Goal: Information Seeking & Learning: Learn about a topic

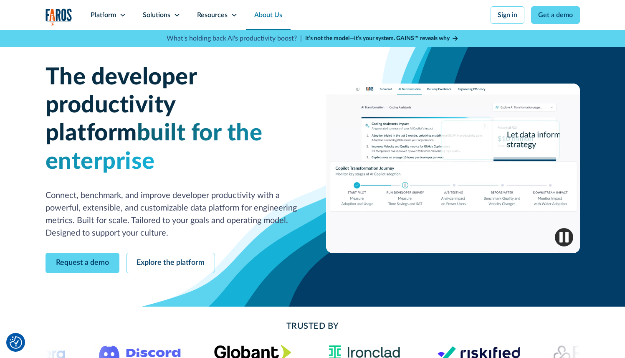
click at [287, 13] on link "About Us" at bounding box center [268, 15] width 45 height 30
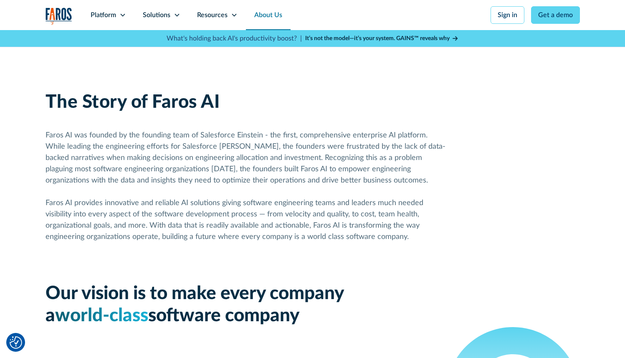
scroll to position [437, 0]
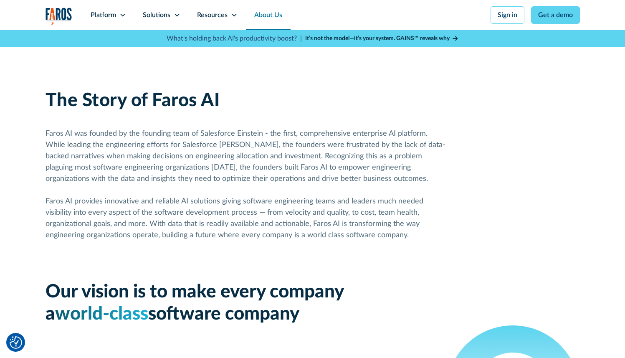
click at [66, 18] on img "home" at bounding box center [59, 16] width 27 height 17
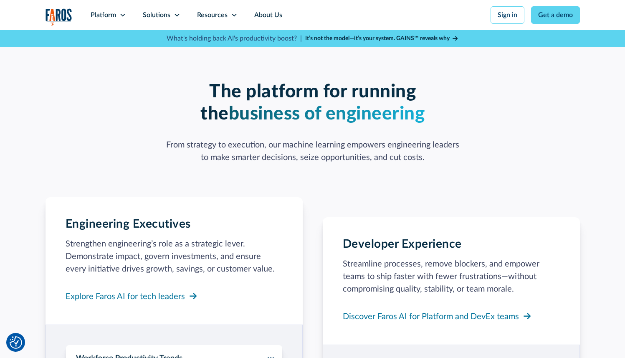
scroll to position [638, 0]
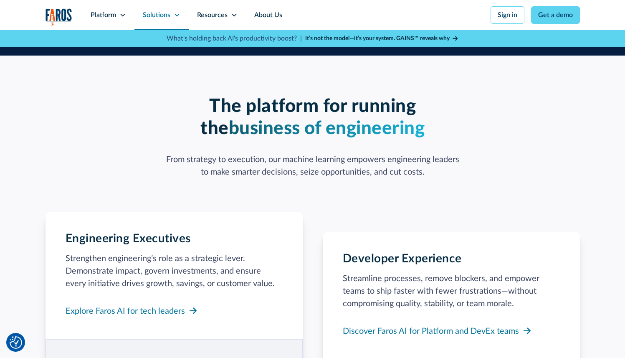
click at [175, 15] on icon at bounding box center [177, 15] width 7 height 7
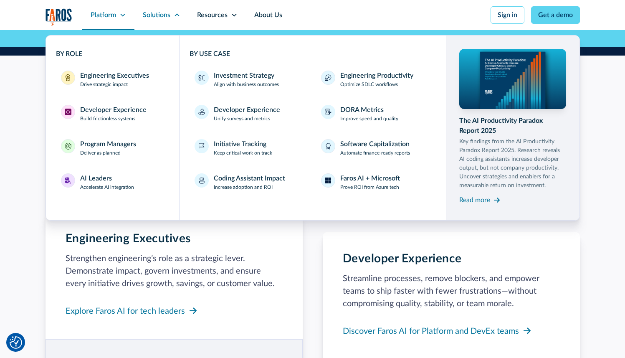
click at [101, 12] on div "Platform" at bounding box center [103, 15] width 25 height 10
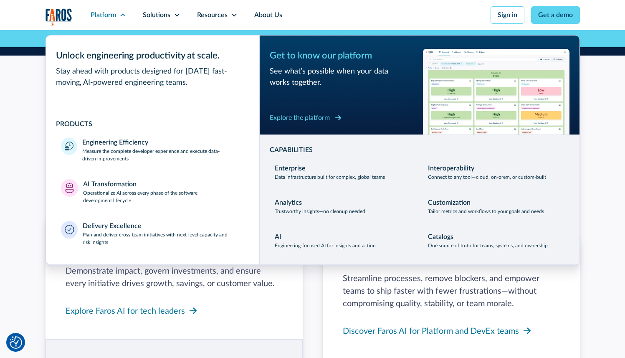
click at [303, 121] on div "Explore the platform" at bounding box center [300, 118] width 60 height 10
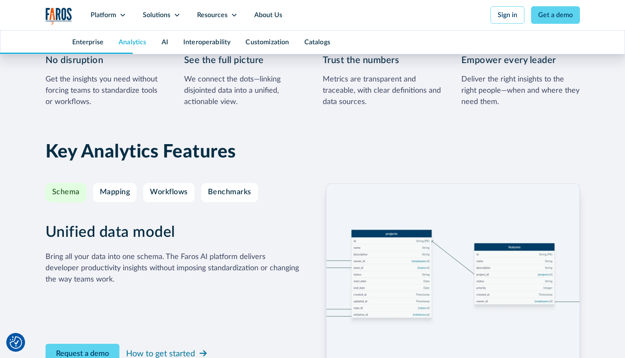
scroll to position [1345, 0]
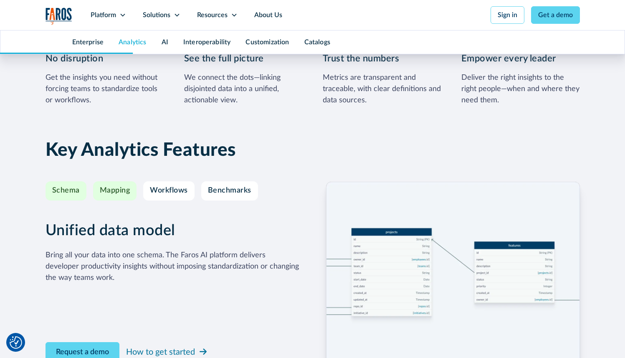
click at [115, 194] on div "Mapping" at bounding box center [115, 190] width 30 height 9
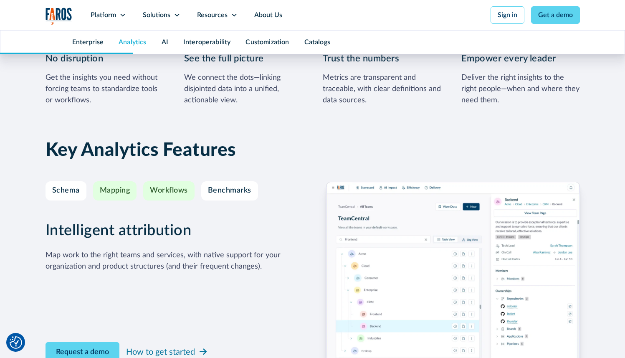
click at [168, 192] on div "Workflows" at bounding box center [169, 190] width 38 height 9
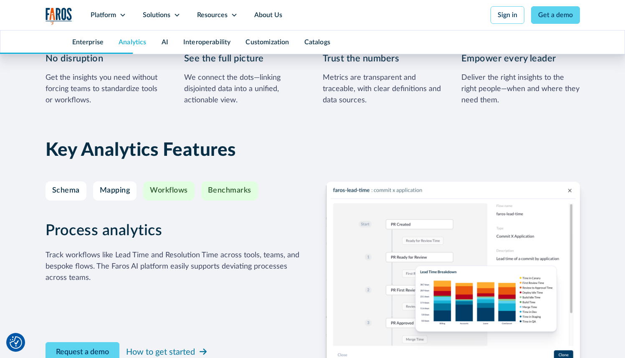
click at [234, 191] on div "Benchmarks" at bounding box center [229, 190] width 43 height 9
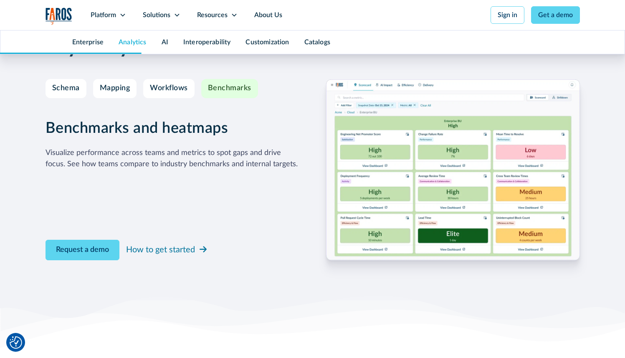
scroll to position [1445, 0]
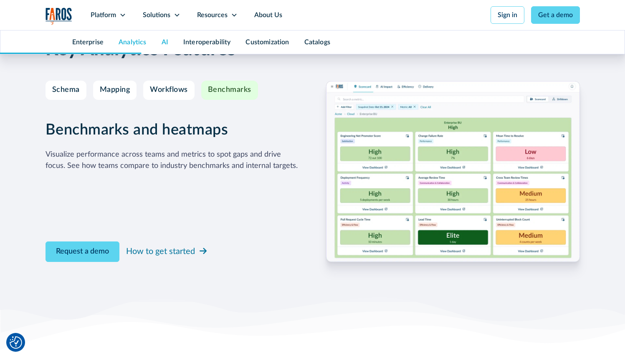
click at [164, 44] on link "AI" at bounding box center [165, 42] width 7 height 7
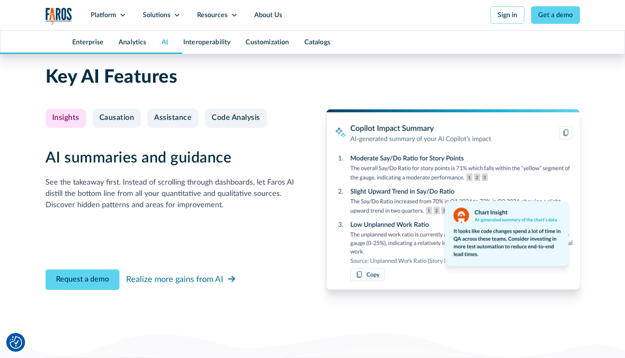
scroll to position [1971, 0]
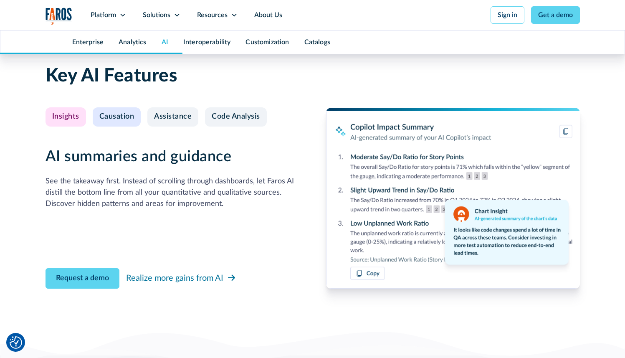
click at [102, 115] on div "Causation" at bounding box center [116, 116] width 35 height 9
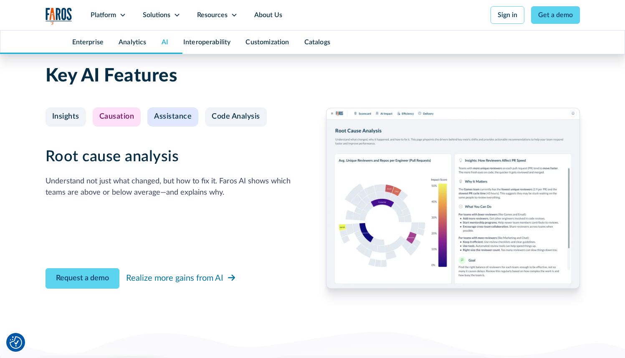
click at [160, 116] on div "Assistance" at bounding box center [173, 116] width 38 height 9
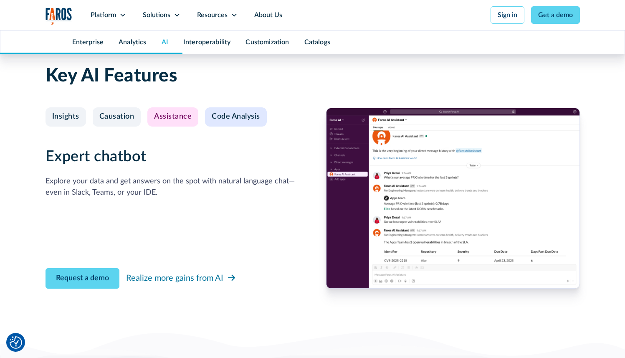
click at [231, 119] on div "Code Analysis" at bounding box center [236, 116] width 48 height 9
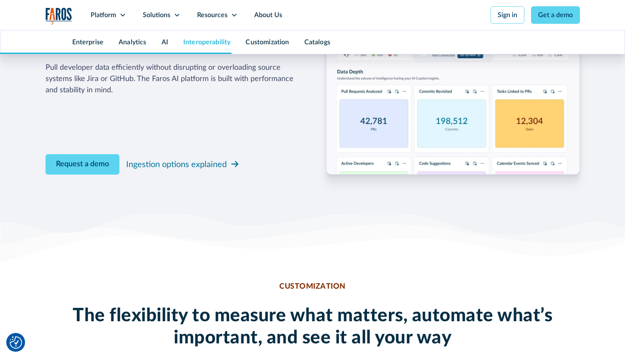
scroll to position [2640, 0]
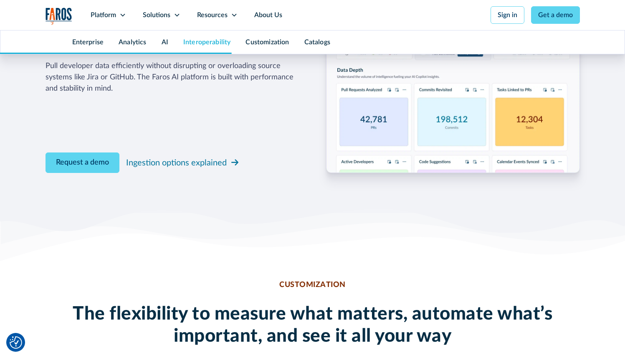
click at [312, 35] on div "Catalogs" at bounding box center [317, 41] width 41 height 23
click at [314, 41] on link "Catalogs" at bounding box center [318, 42] width 26 height 7
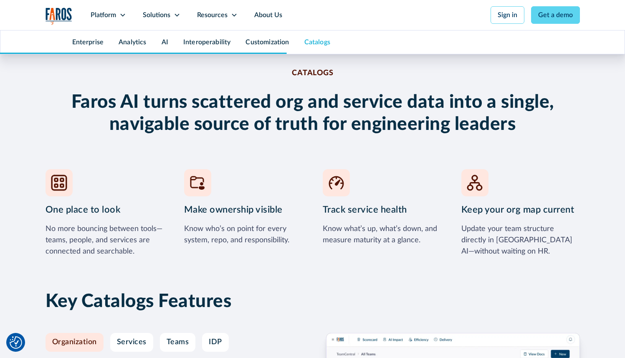
scroll to position [3419, 0]
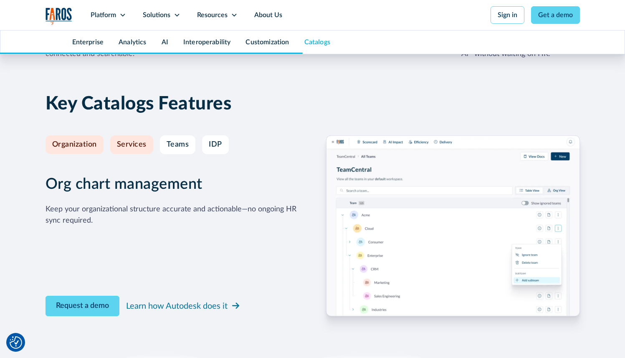
click at [144, 150] on link "Services" at bounding box center [131, 144] width 43 height 19
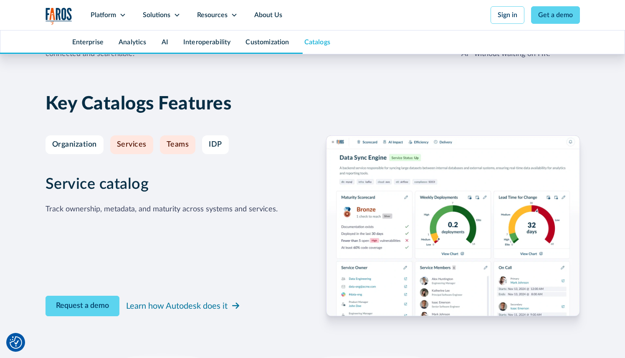
click at [171, 146] on div "Teams" at bounding box center [178, 144] width 23 height 9
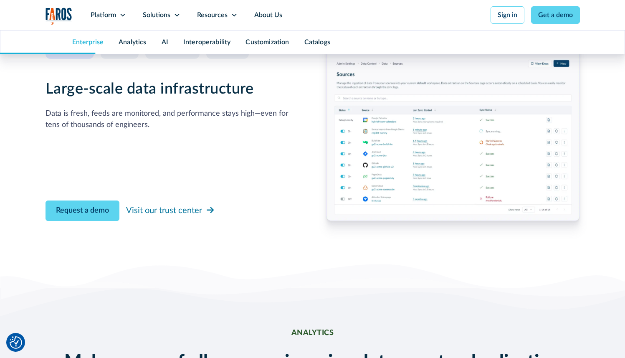
scroll to position [860, 0]
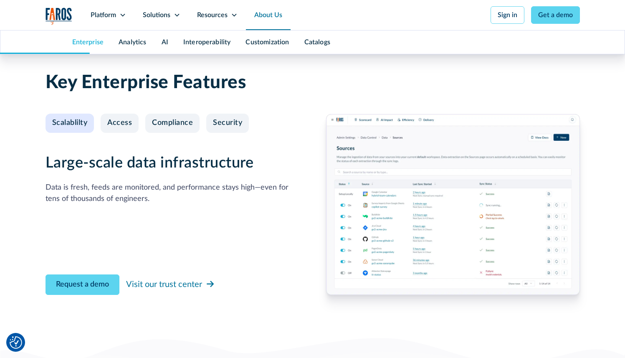
click at [271, 8] on link "About Us" at bounding box center [268, 15] width 45 height 30
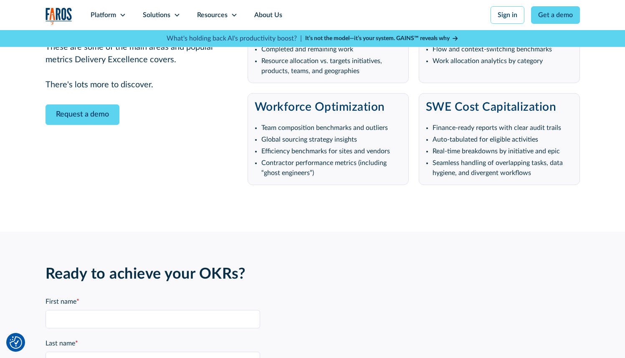
scroll to position [1836, 0]
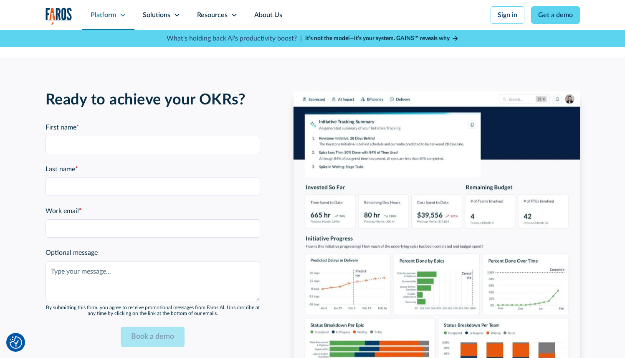
click at [117, 15] on div "Platform" at bounding box center [108, 15] width 52 height 30
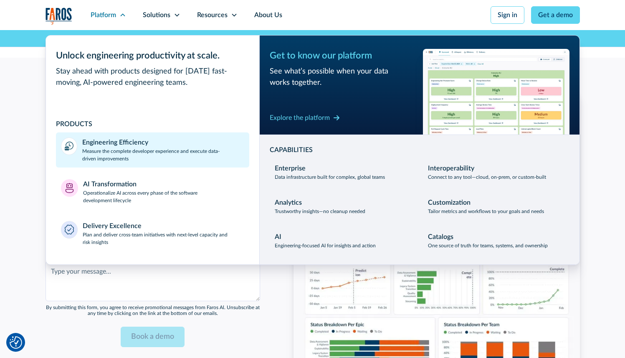
click at [163, 153] on p "Measure the complete developer experience and execute data-driven improvements" at bounding box center [163, 154] width 162 height 15
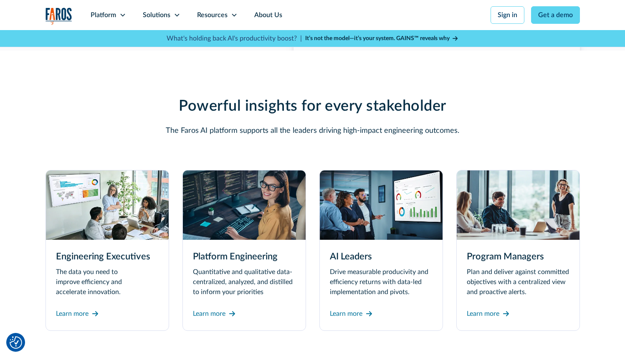
scroll to position [2068, 0]
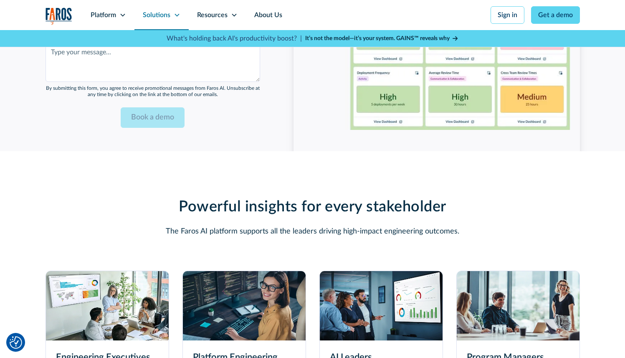
click at [162, 13] on div "Solutions" at bounding box center [157, 15] width 28 height 10
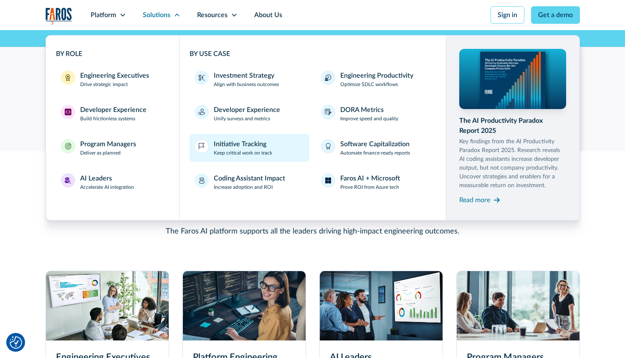
click at [253, 148] on div "Initiative Tracking" at bounding box center [240, 144] width 53 height 10
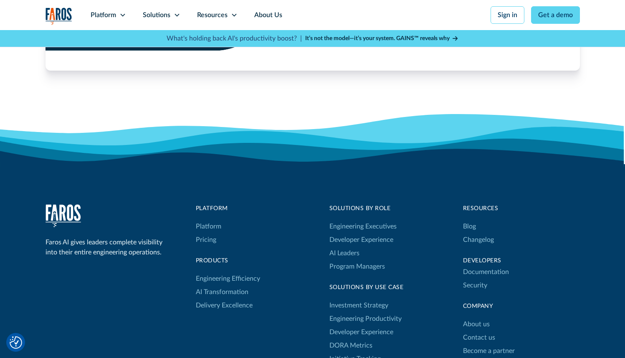
scroll to position [1258, 0]
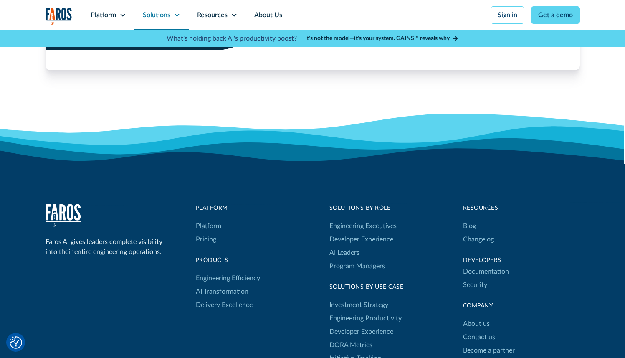
click at [169, 10] on div "Solutions" at bounding box center [157, 15] width 28 height 10
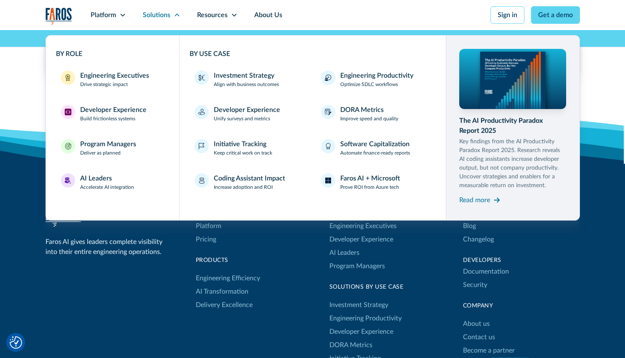
click at [287, 250] on div "Platform Platform Pricing products Engineering Efficiency AI Transformation Del…" at bounding box center [254, 258] width 117 height 108
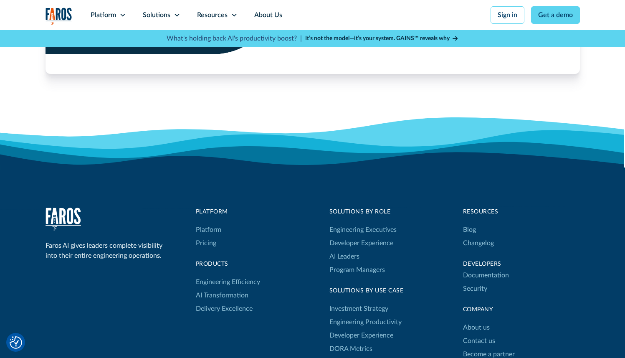
scroll to position [1247, 0]
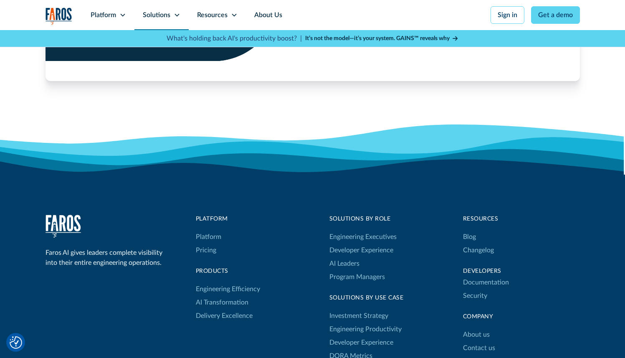
click at [146, 12] on div "Solutions" at bounding box center [157, 15] width 28 height 10
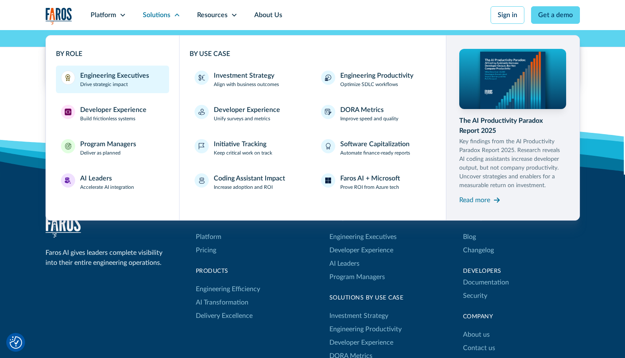
click at [107, 86] on p "Drive strategic impact" at bounding box center [104, 85] width 48 height 8
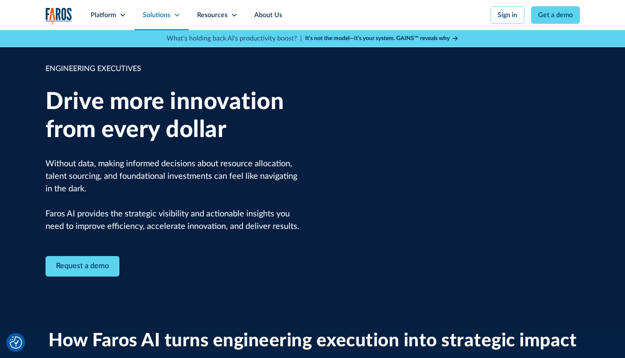
click at [176, 11] on div "Solutions" at bounding box center [162, 15] width 54 height 30
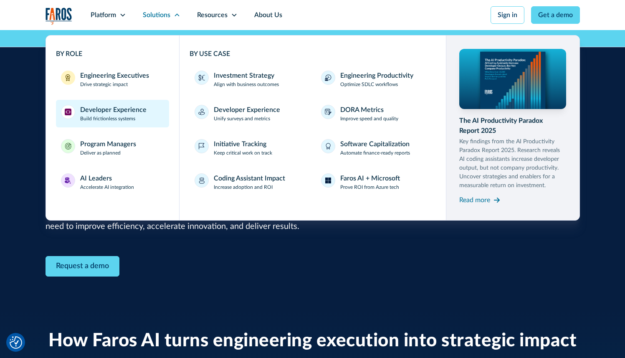
click at [106, 109] on div "Developer Experience" at bounding box center [113, 110] width 66 height 10
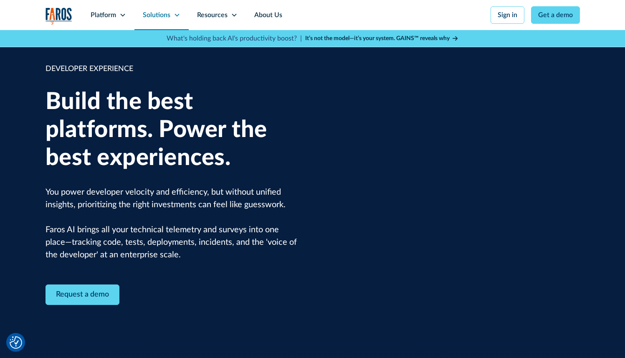
click at [175, 15] on icon at bounding box center [177, 15] width 5 height 3
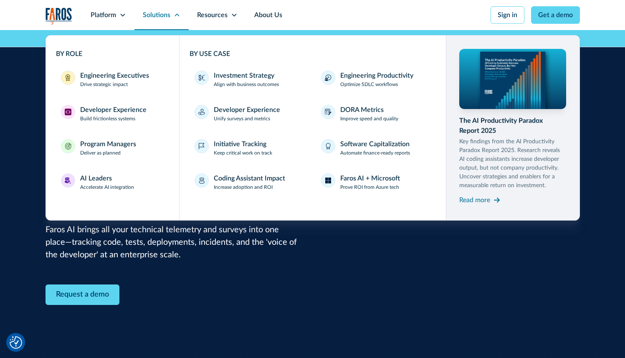
click at [175, 15] on icon at bounding box center [177, 14] width 5 height 3
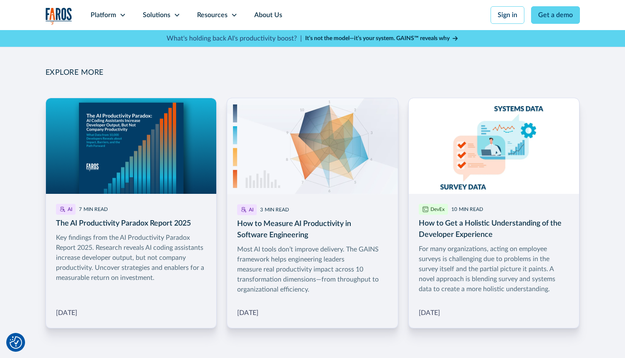
scroll to position [1232, 0]
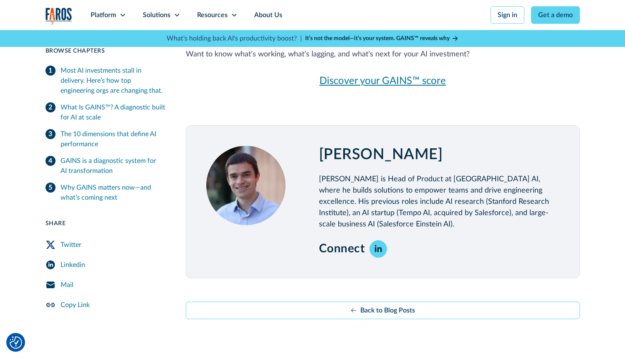
scroll to position [1873, 0]
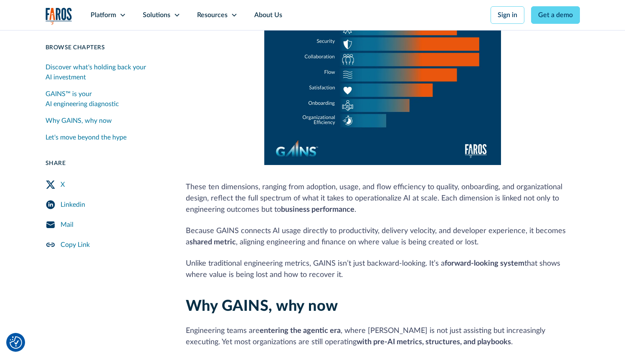
scroll to position [436, 0]
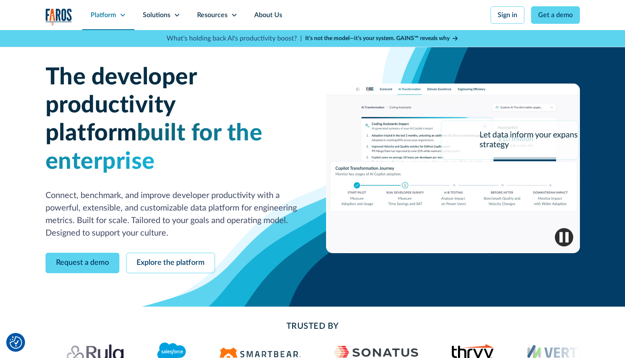
click at [100, 15] on div "Platform" at bounding box center [103, 15] width 25 height 10
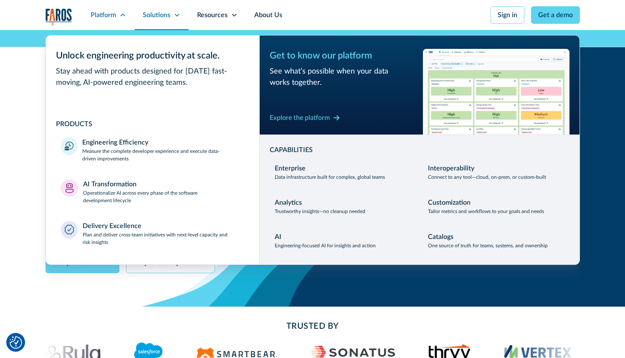
click at [160, 11] on div "Solutions" at bounding box center [157, 15] width 28 height 10
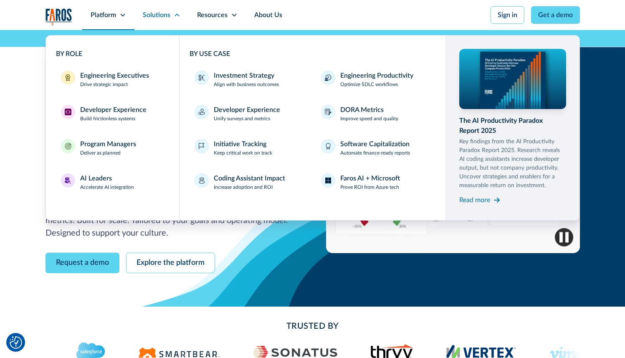
click at [107, 10] on div "Platform" at bounding box center [103, 15] width 25 height 10
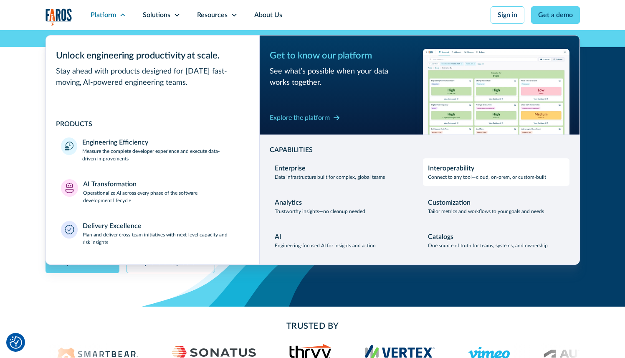
click at [477, 177] on p "Connect to any tool—cloud, on-prem, or custom-built" at bounding box center [487, 177] width 118 height 8
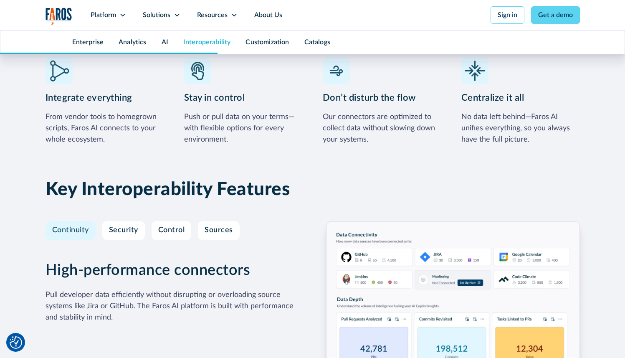
scroll to position [2411, 0]
click at [116, 221] on link "Security" at bounding box center [123, 230] width 43 height 19
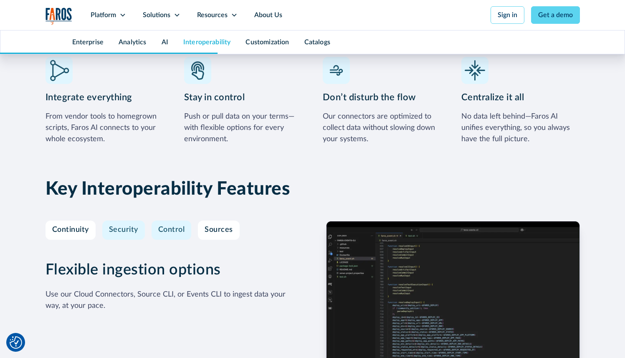
click at [170, 226] on div "Control" at bounding box center [171, 230] width 27 height 9
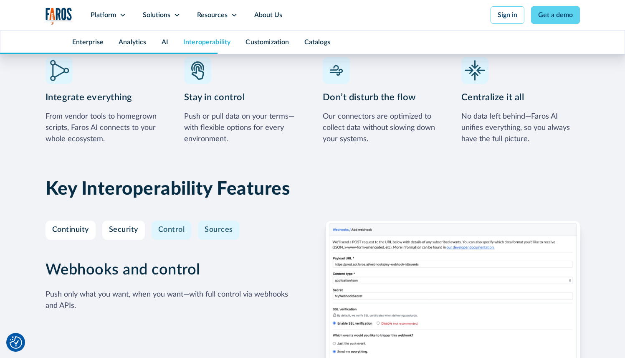
click at [217, 226] on div "Sources" at bounding box center [219, 230] width 28 height 9
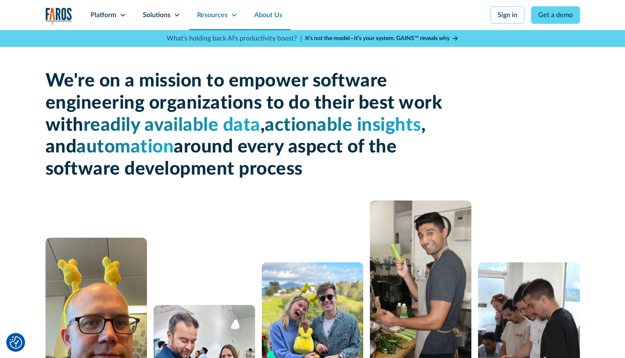
click at [222, 18] on div "Resources" at bounding box center [212, 15] width 30 height 10
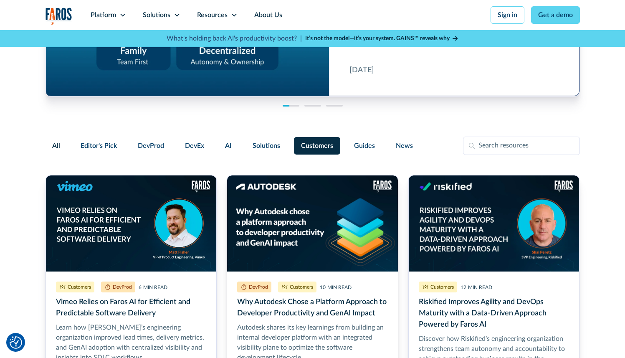
scroll to position [148, 0]
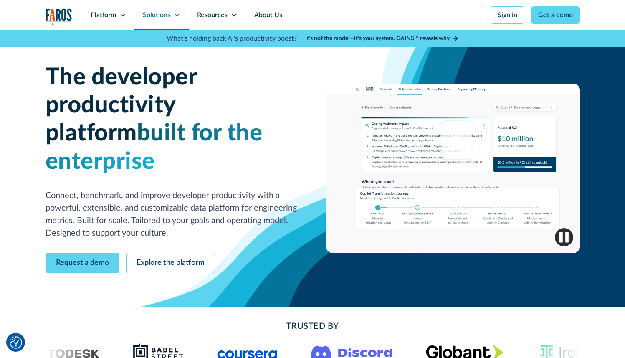
click at [175, 16] on icon at bounding box center [177, 15] width 7 height 7
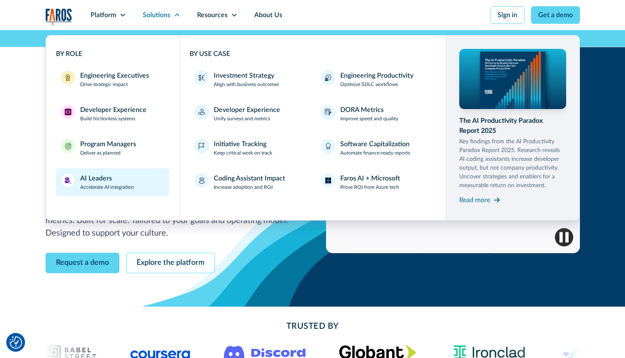
click at [116, 187] on p "Accelerate AI integration" at bounding box center [107, 187] width 54 height 8
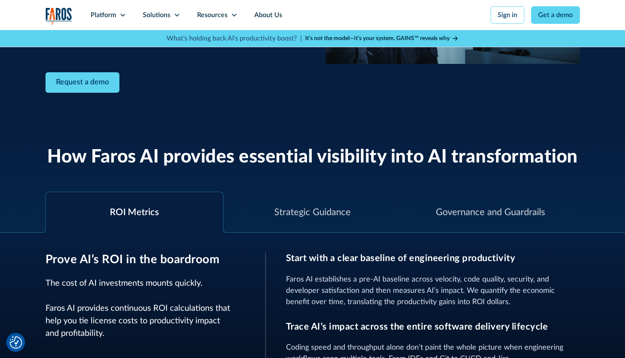
scroll to position [183, 0]
click at [287, 205] on div "Strategic Guidance" at bounding box center [313, 213] width 178 height 41
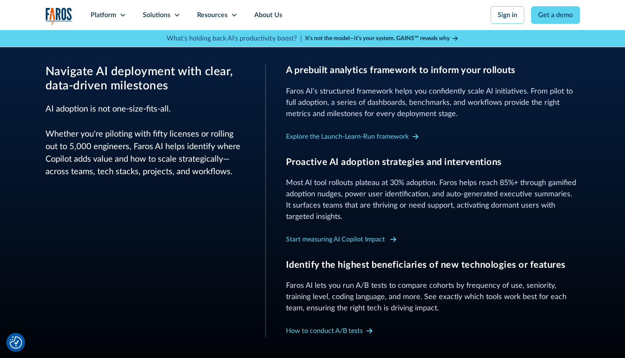
scroll to position [510, 0]
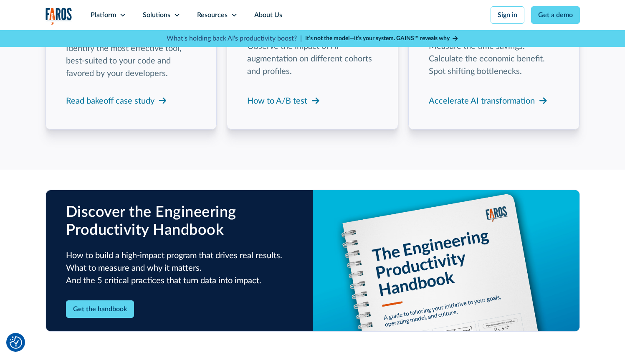
scroll to position [1453, 0]
